Goal: Transaction & Acquisition: Obtain resource

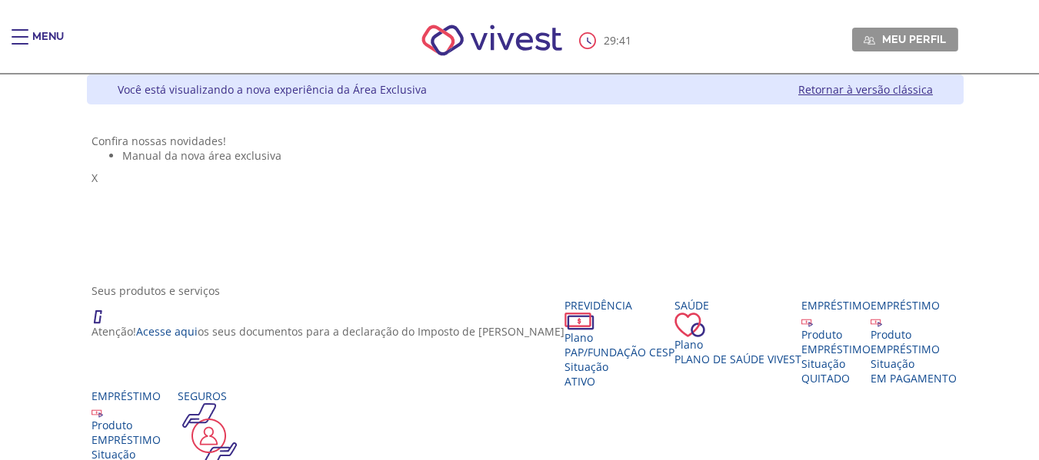
click at [31, 36] on div "Menu" at bounding box center [27, 44] width 31 height 31
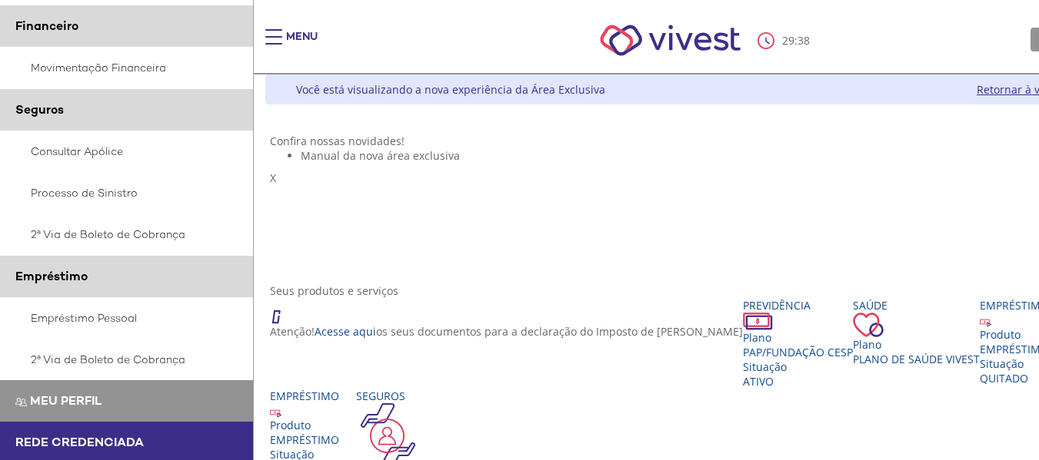
scroll to position [384, 0]
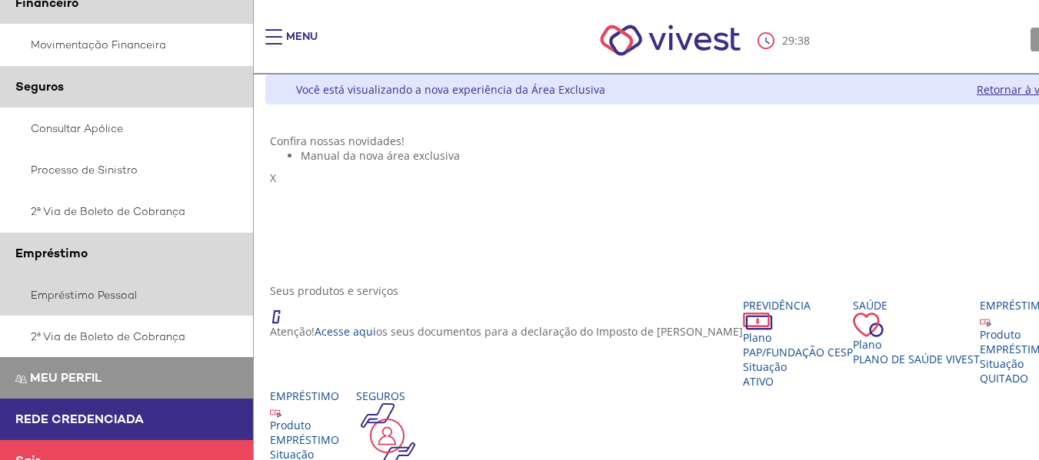
click at [88, 304] on link "Empréstimo Pessoal" at bounding box center [127, 295] width 254 height 42
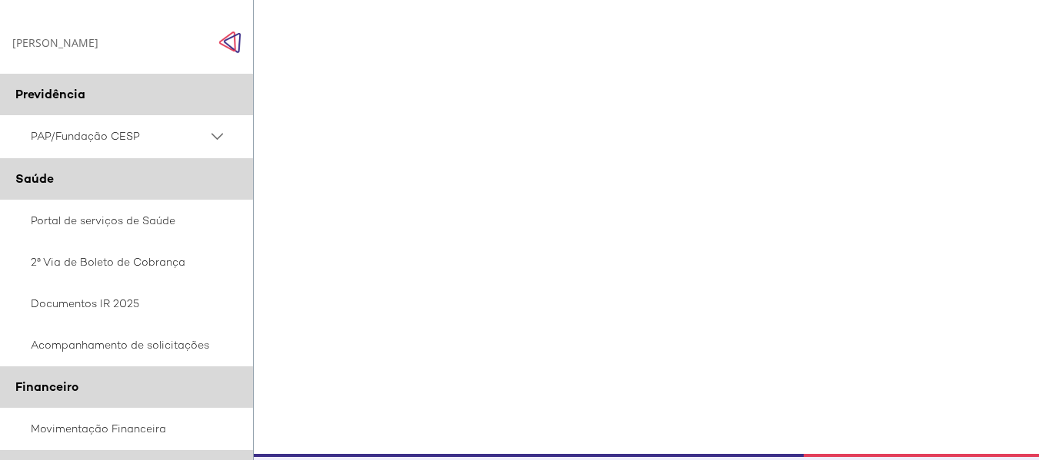
scroll to position [247, 0]
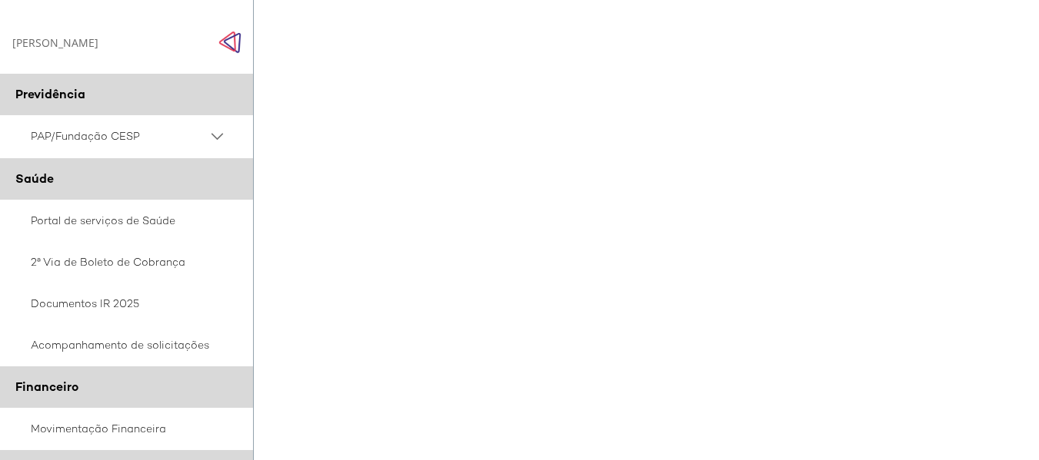
click at [637, 452] on div "Z7_0HDA14K041L1706374JTHR30P6 Empréstimos - Phoenix Finne Menu de ação do compo…" at bounding box center [703, 178] width 876 height 597
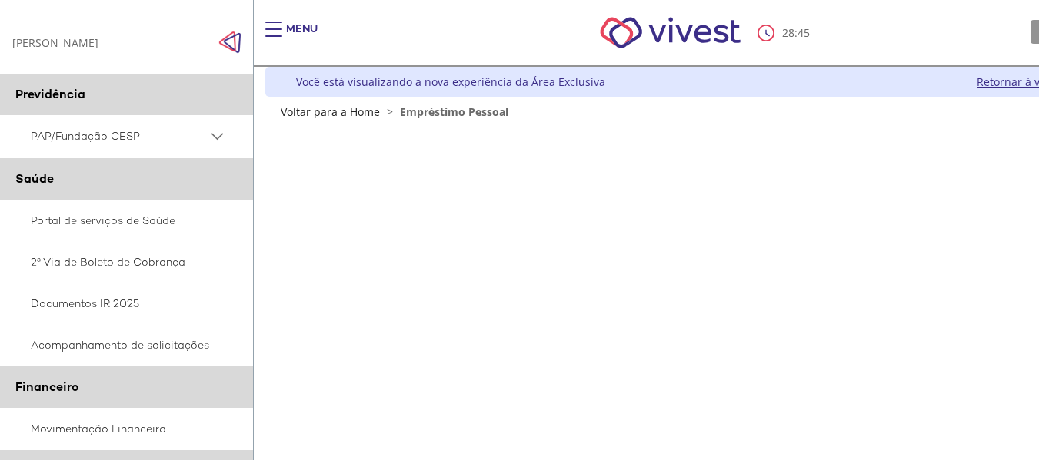
scroll to position [0, 0]
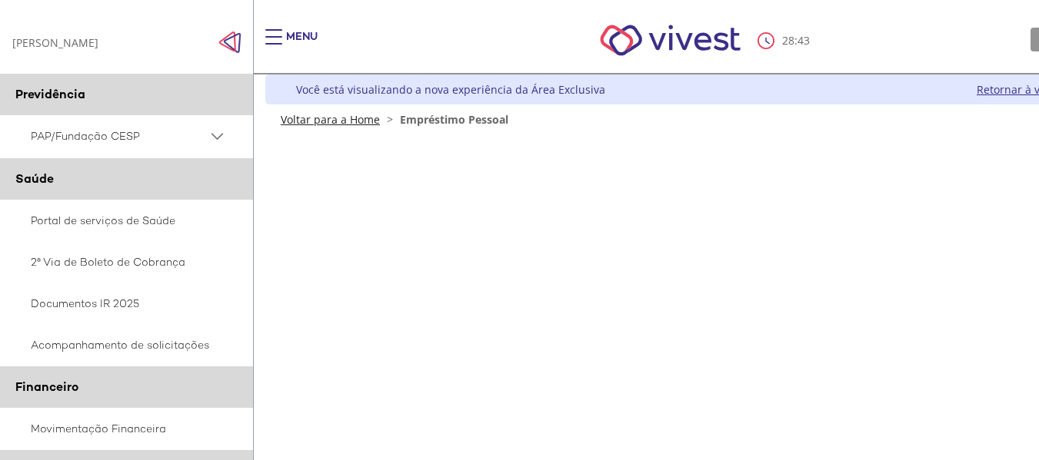
click at [345, 118] on link "Voltar para a Home" at bounding box center [330, 119] width 99 height 15
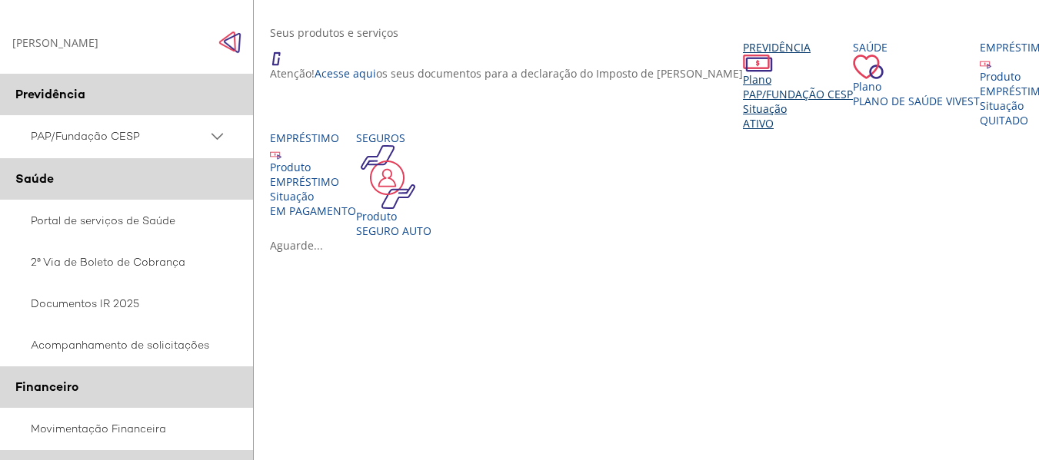
scroll to position [308, 0]
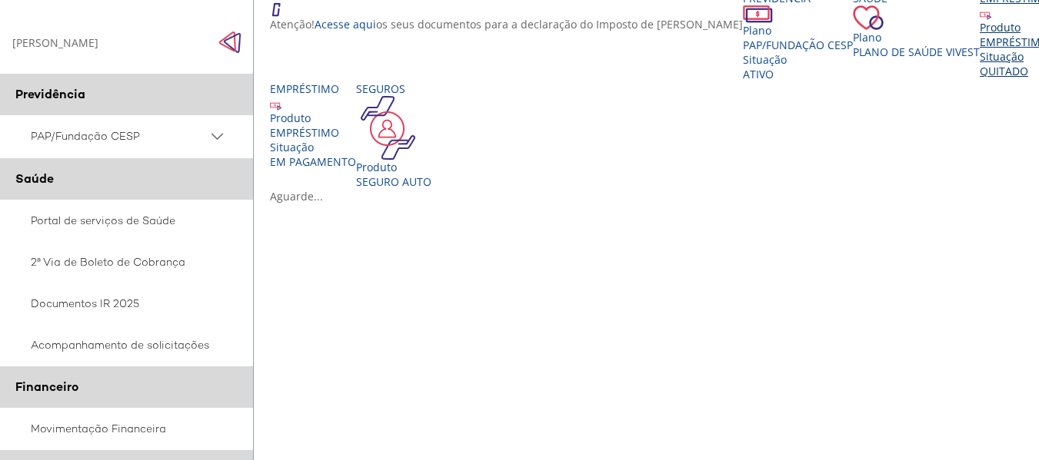
click at [979, 78] on div "Empréstimo Produto EMPRÉSTIMO Situação QUITADO" at bounding box center [1013, 35] width 69 height 88
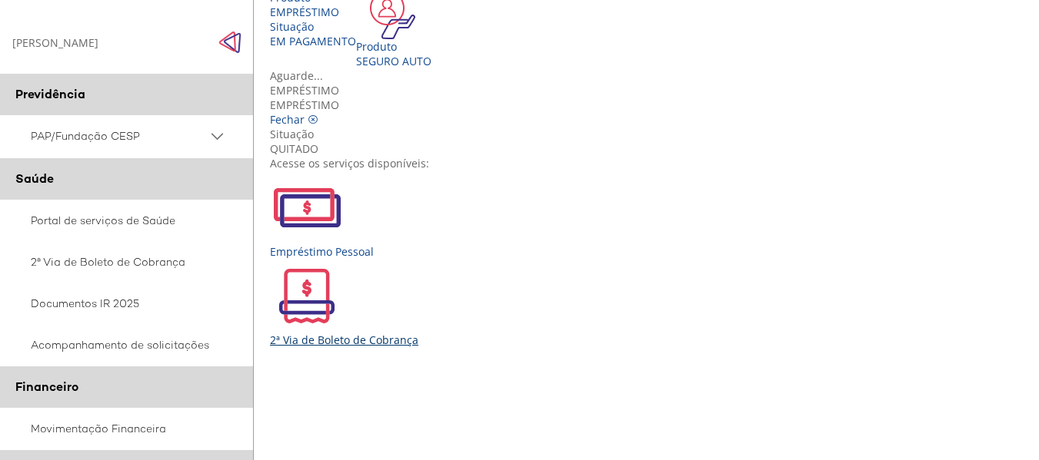
scroll to position [461, 0]
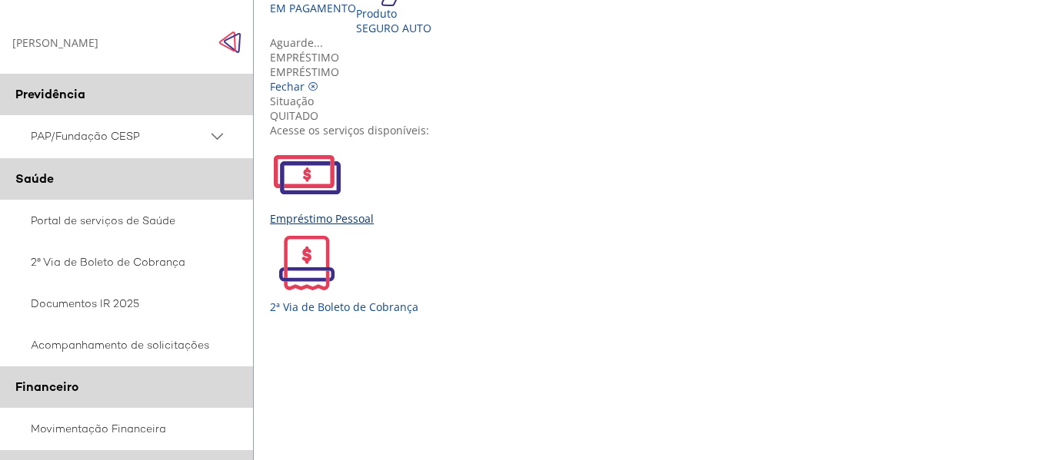
click at [322, 226] on div "Empréstimo Pessoal" at bounding box center [703, 182] width 867 height 88
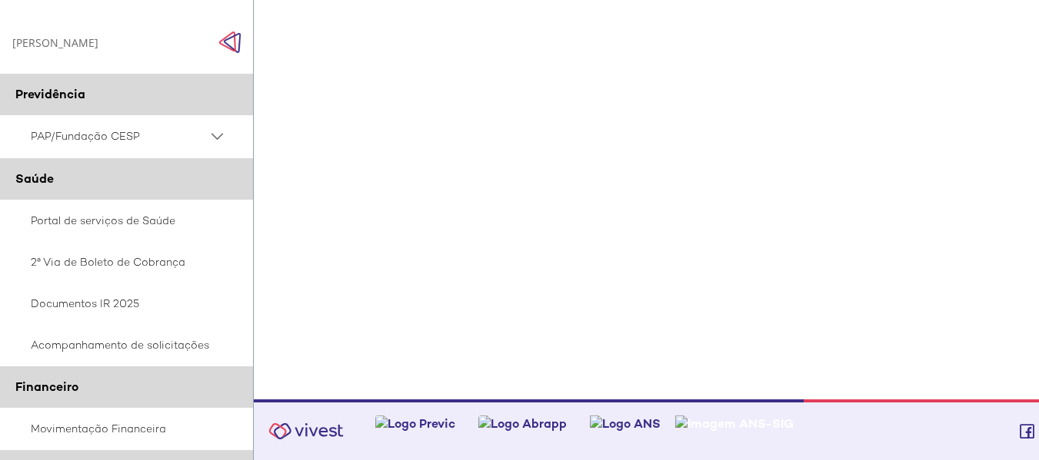
scroll to position [251, 0]
